Goal: Task Accomplishment & Management: Manage account settings

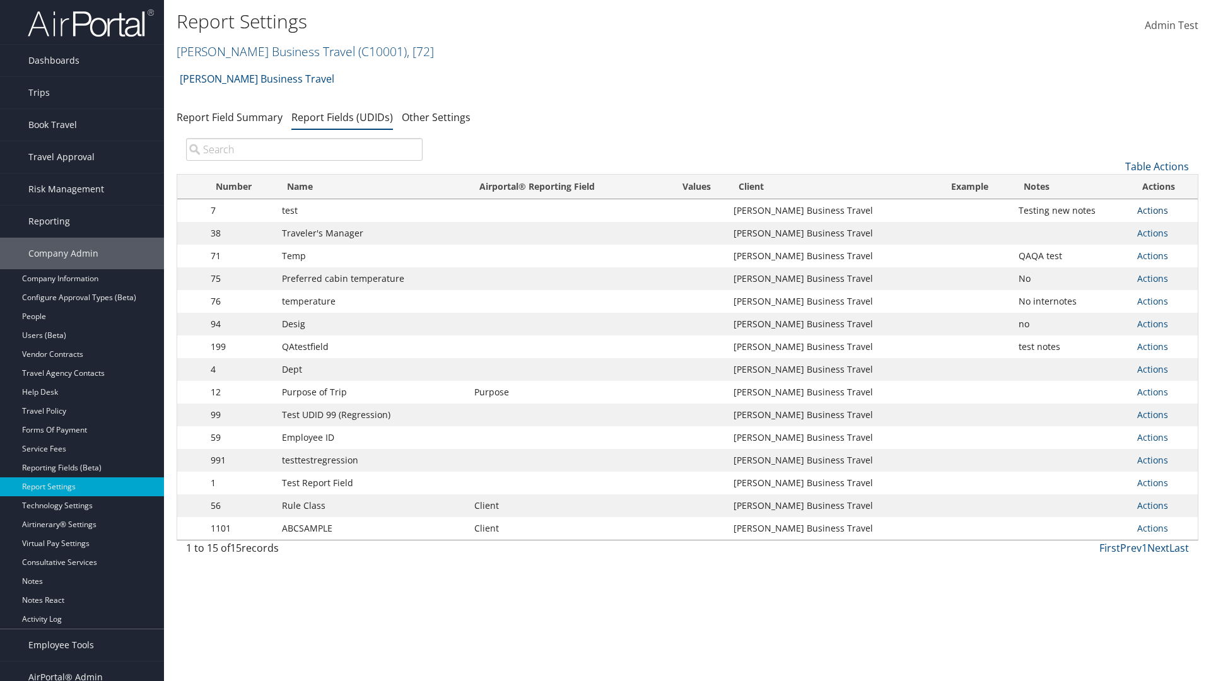
click at [1152, 210] on link "Actions" at bounding box center [1152, 210] width 31 height 12
click at [1102, 230] on link "Update Report Field Values" at bounding box center [1102, 229] width 125 height 21
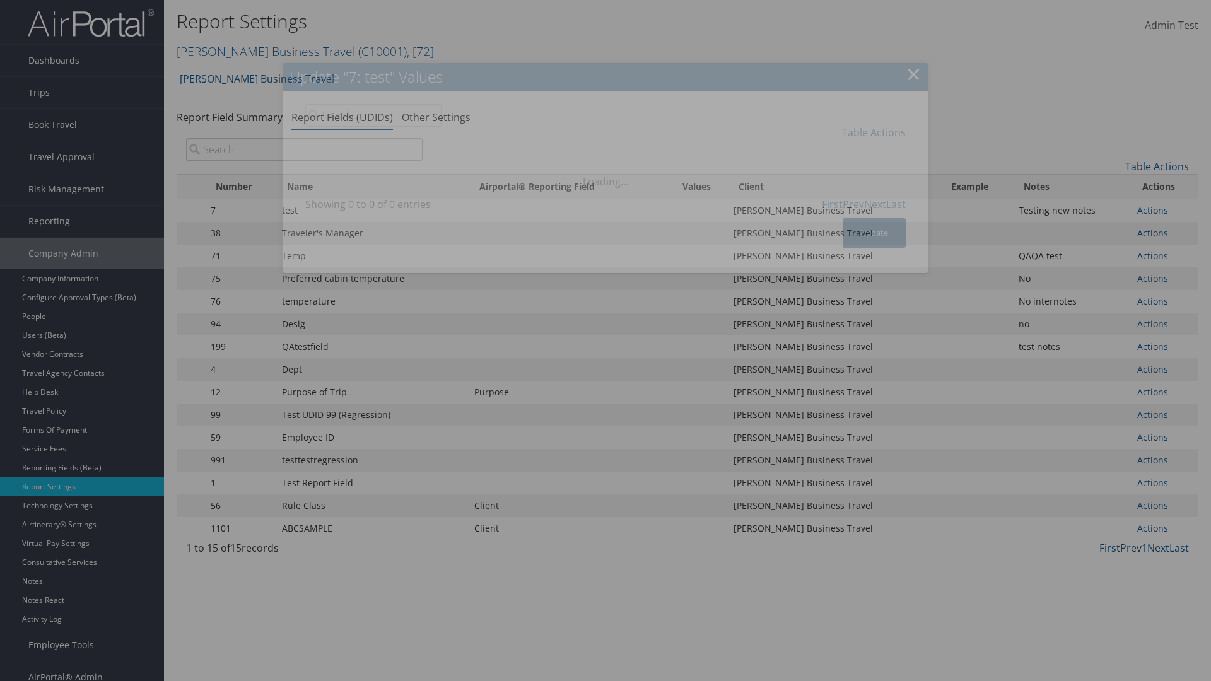
click at [873, 132] on link "Table Actions" at bounding box center [874, 132] width 64 height 14
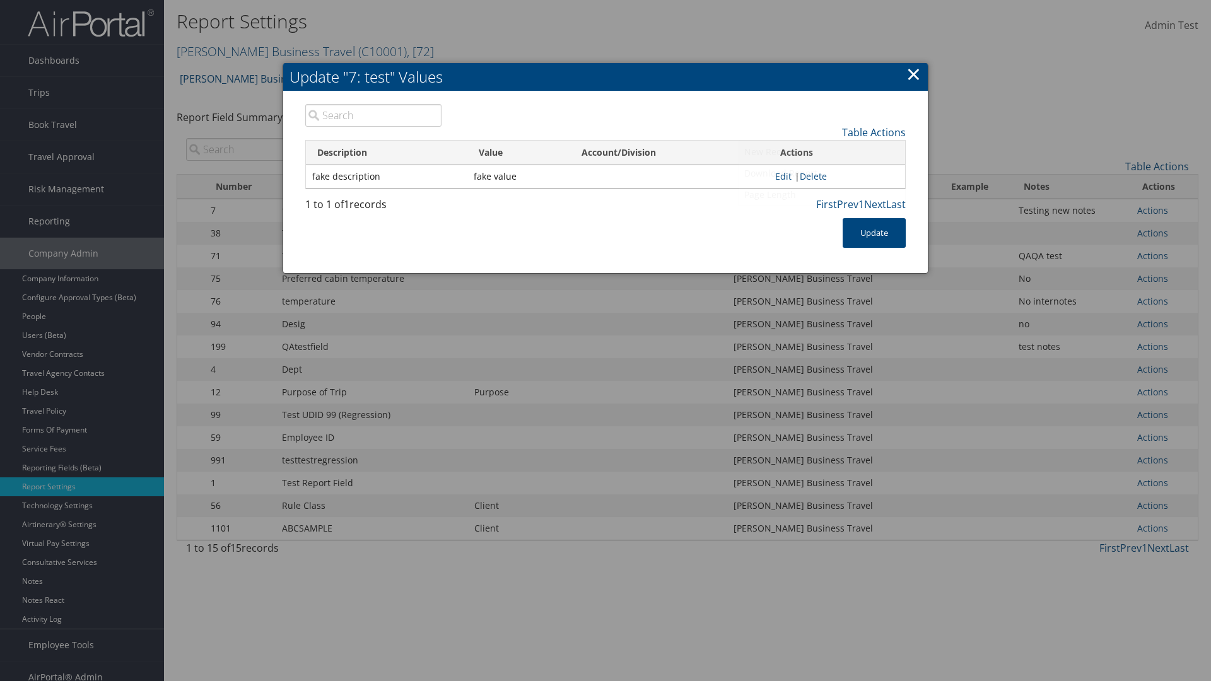
click at [822, 151] on link "New Record" at bounding box center [822, 151] width 166 height 21
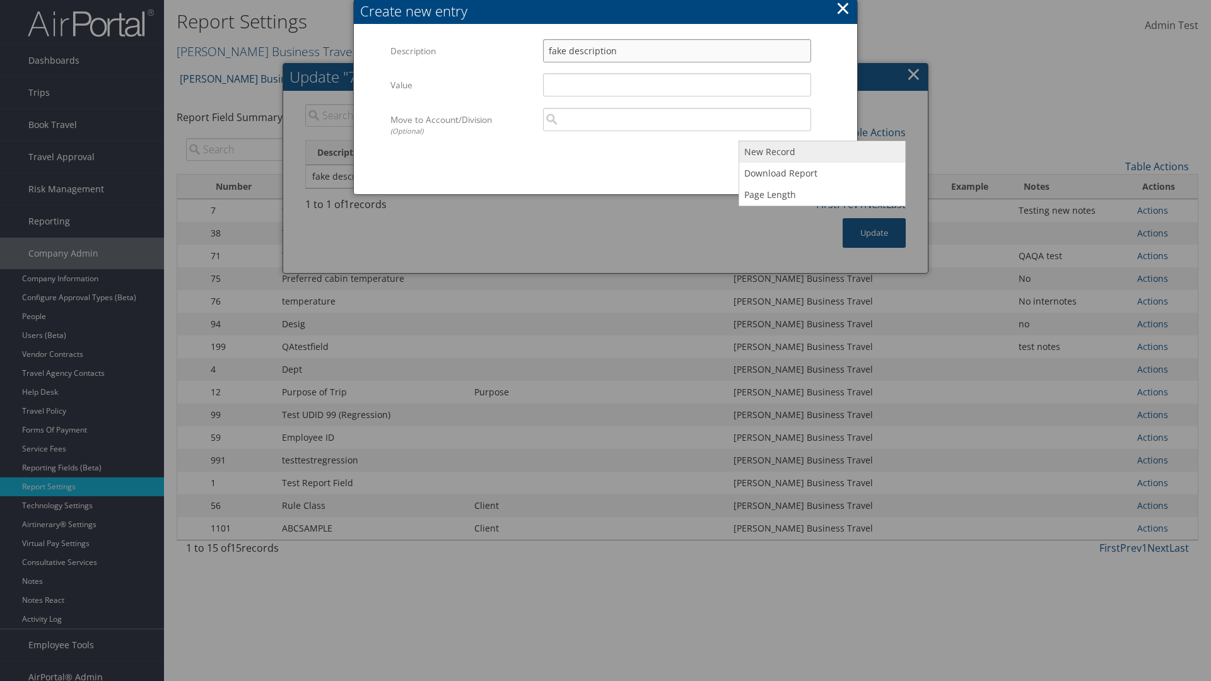
type input "fake description"
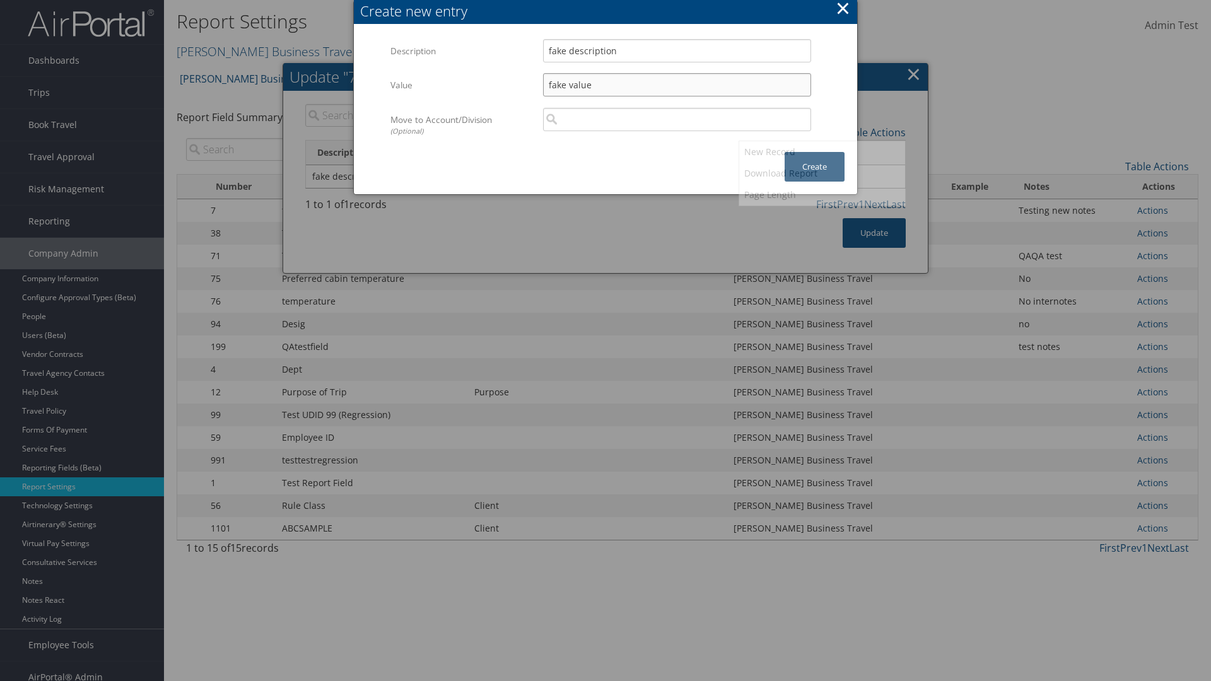
type input "fake value"
click at [814, 154] on button "Create" at bounding box center [814, 167] width 60 height 30
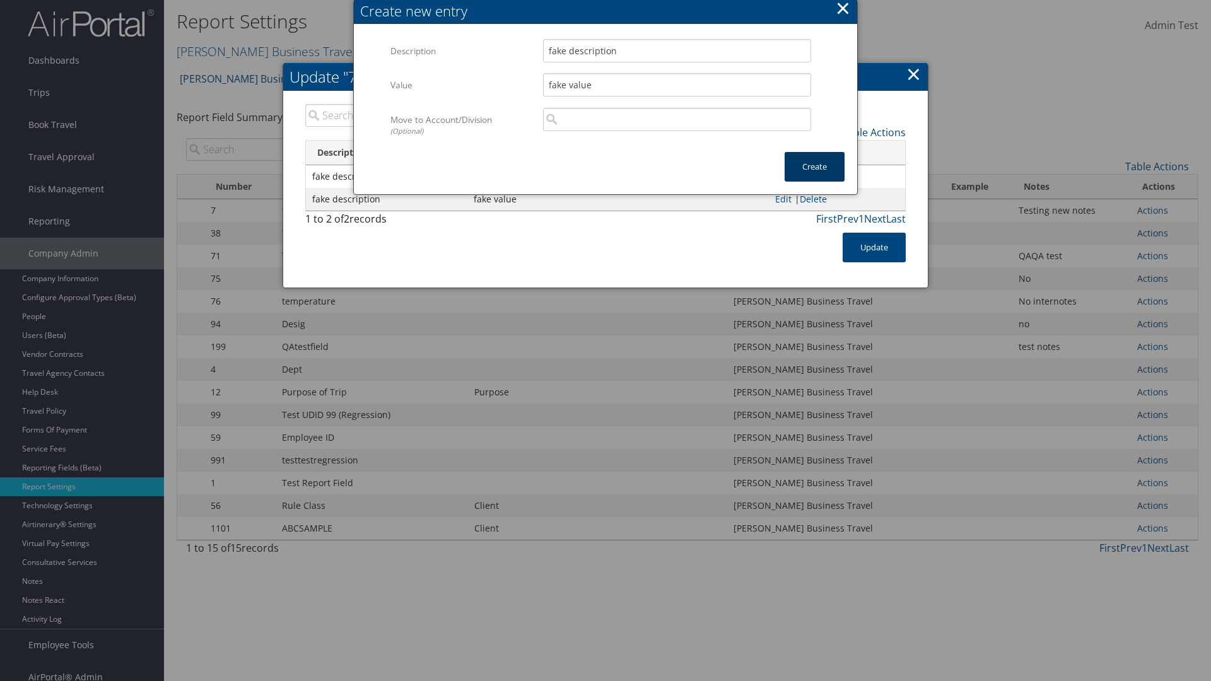
scroll to position [13, 0]
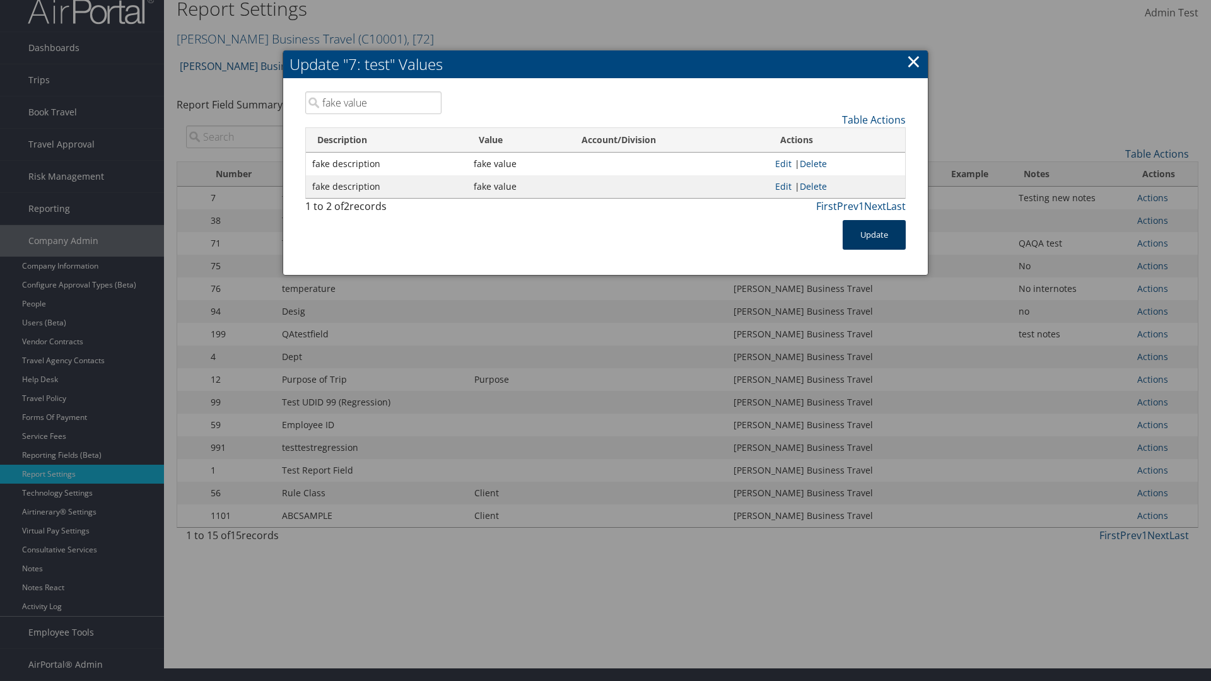
type input "fake value"
click at [874, 235] on button "Update" at bounding box center [873, 235] width 63 height 30
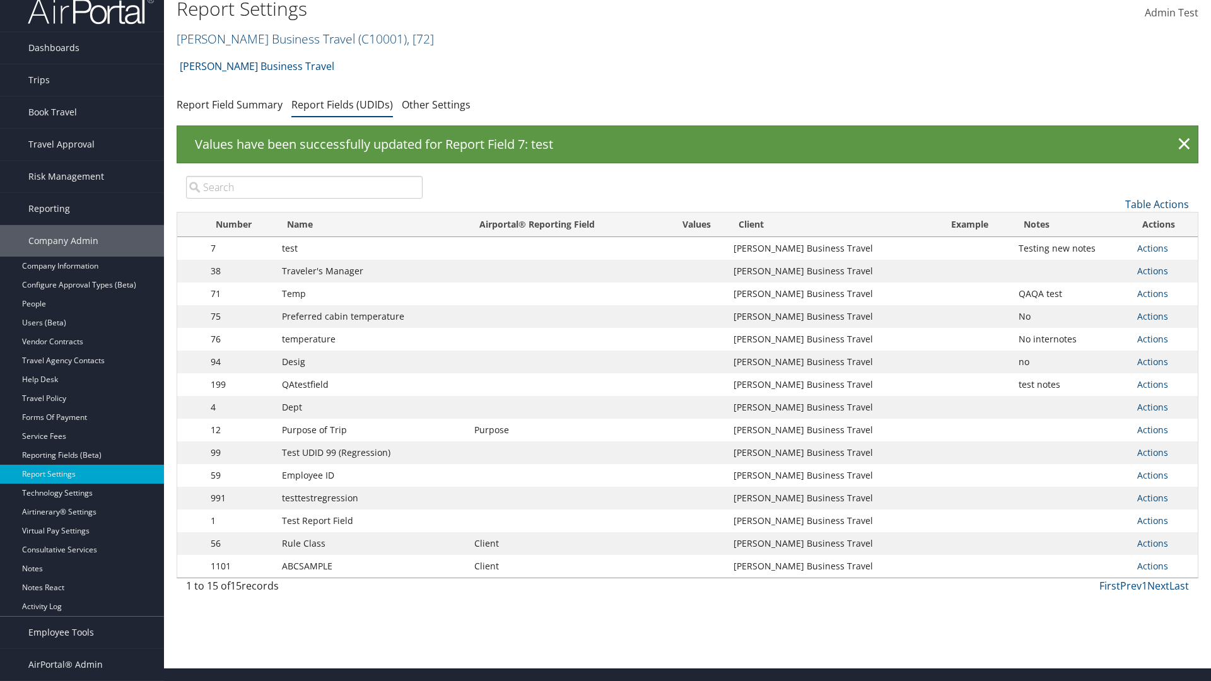
click at [1152, 248] on link "Actions" at bounding box center [1152, 248] width 31 height 12
click at [0, 0] on link "Update Report Field Values" at bounding box center [0, 0] width 0 height 0
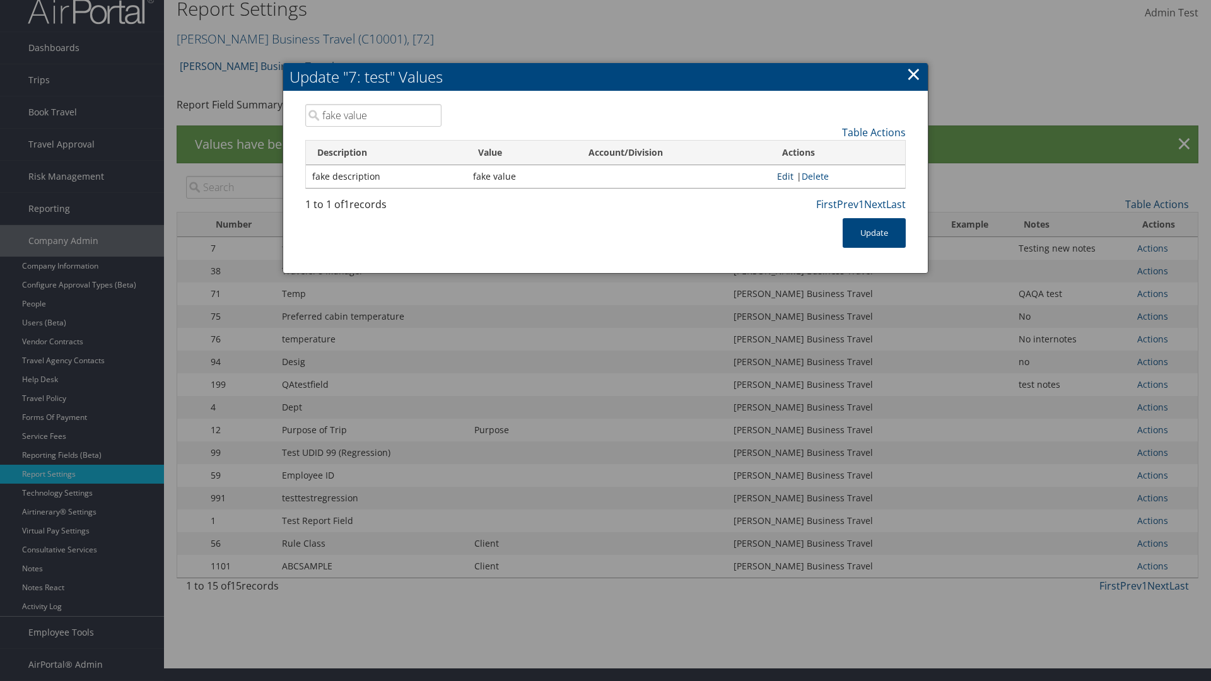
type input "fake value"
click at [781, 176] on link "Edit" at bounding box center [785, 176] width 16 height 12
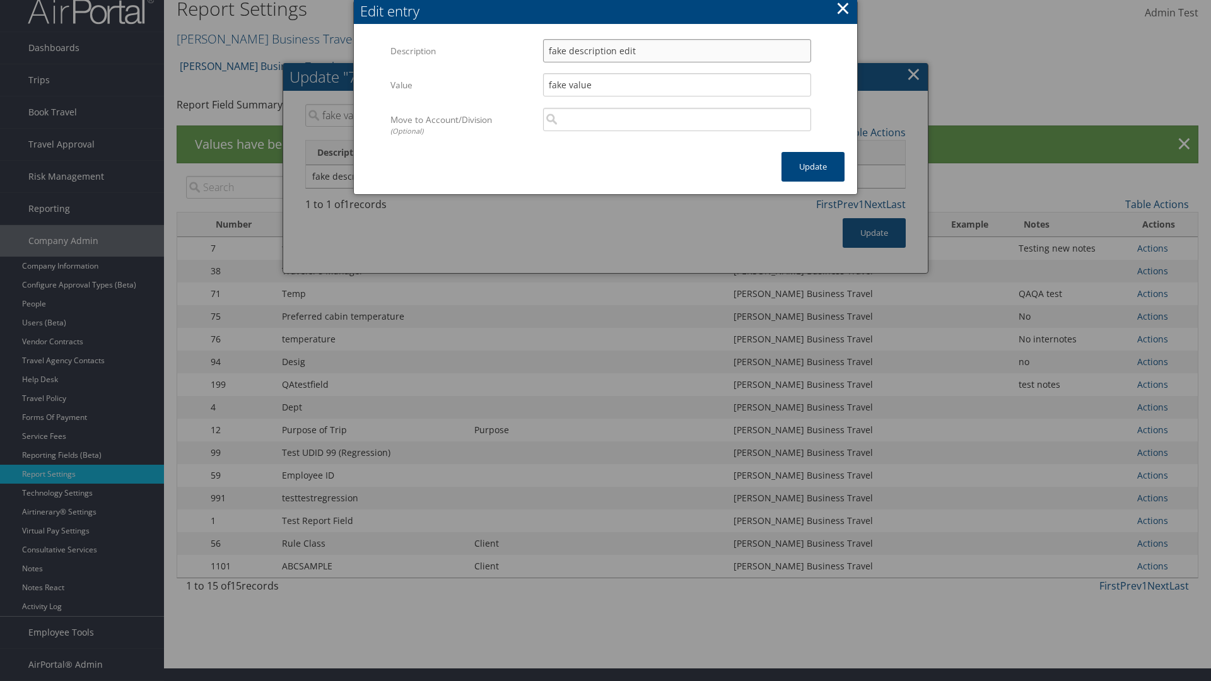
type input "fake description edit"
type input "fake value edit"
click at [813, 166] on button "Update" at bounding box center [812, 167] width 63 height 30
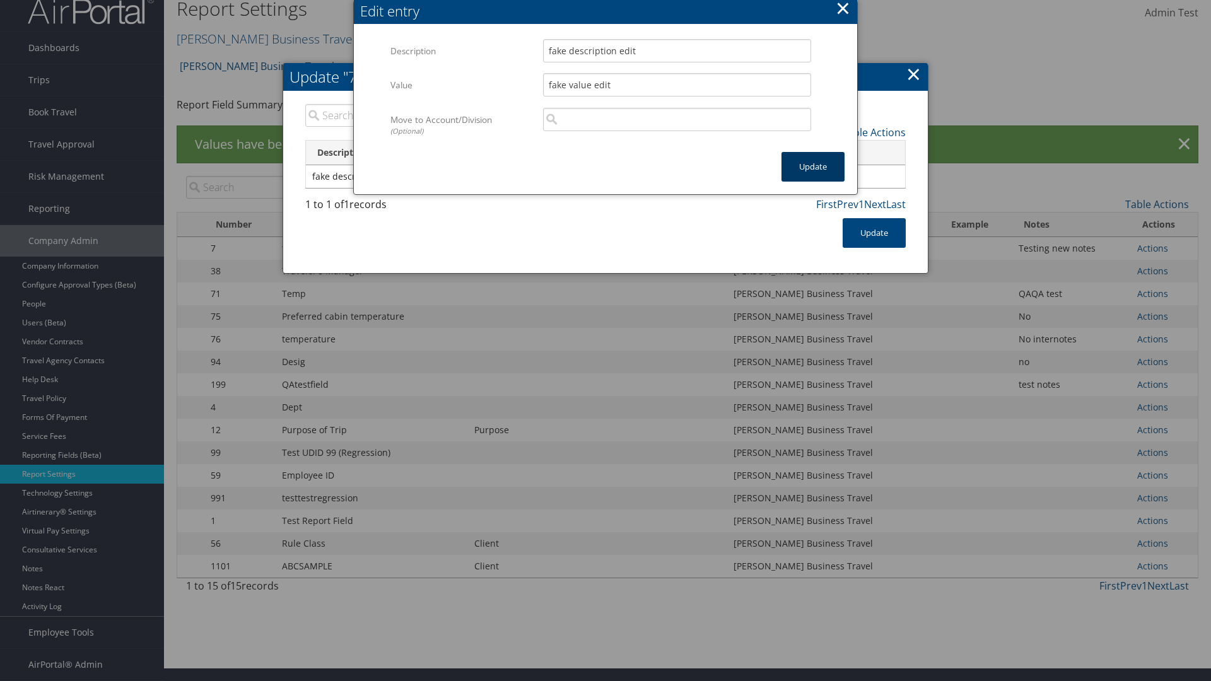
type input "fake value edit"
